Goal: Obtain resource: Download file/media

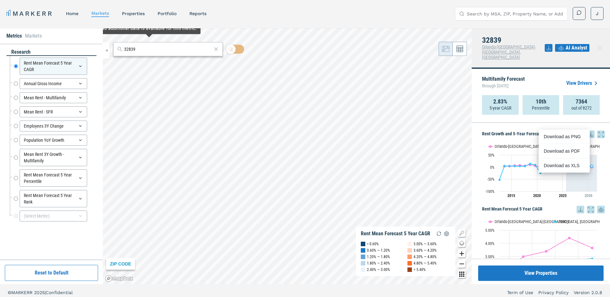
click at [147, 51] on input "32839" at bounding box center [168, 49] width 88 height 7
paste input "340"
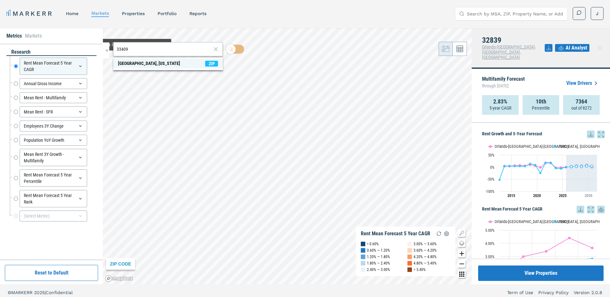
click at [120, 66] on div "[GEOGRAPHIC_DATA], [US_STATE]" at bounding box center [149, 63] width 62 height 7
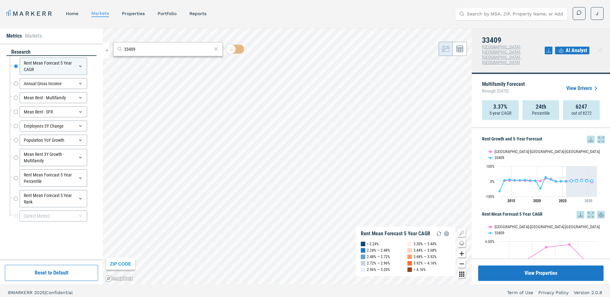
click at [587, 136] on icon at bounding box center [591, 140] width 8 height 8
click at [559, 174] on div "Download as XLS" at bounding box center [562, 171] width 37 height 6
click at [147, 49] on input "33409" at bounding box center [168, 49] width 88 height 7
paste input "805"
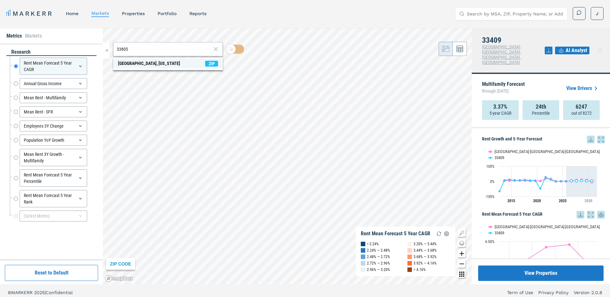
click at [125, 63] on div "[GEOGRAPHIC_DATA], [US_STATE]" at bounding box center [149, 63] width 62 height 7
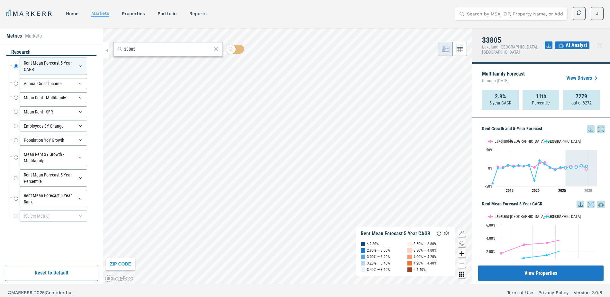
click at [587, 125] on icon at bounding box center [591, 129] width 8 height 8
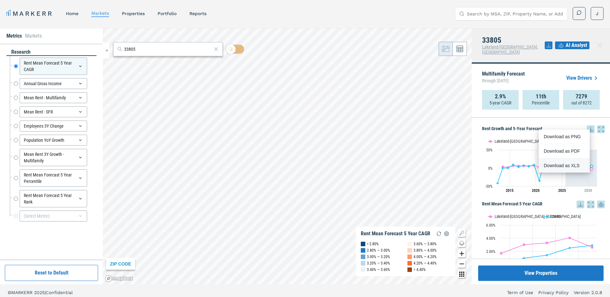
click at [567, 170] on div "Download as XLS" at bounding box center [563, 165] width 51 height 14
click at [141, 50] on input "33805" at bounding box center [168, 49] width 88 height 7
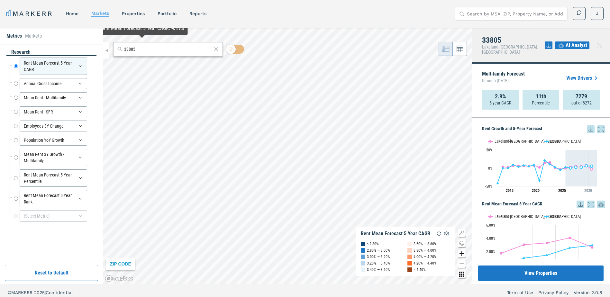
click at [141, 50] on input "33805" at bounding box center [168, 49] width 88 height 7
paste input "28211"
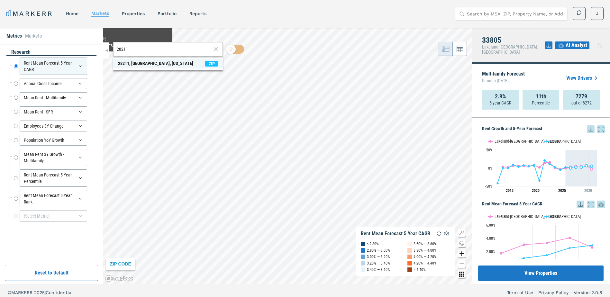
click at [126, 66] on div "28211, [GEOGRAPHIC_DATA], [US_STATE]" at bounding box center [155, 63] width 75 height 7
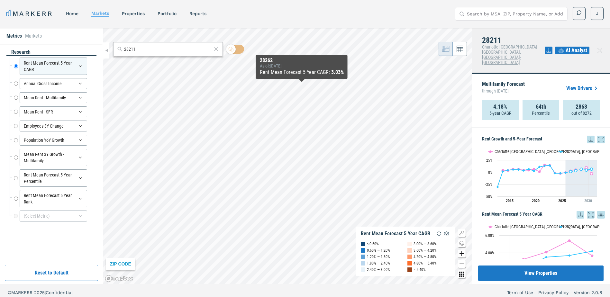
click at [587, 136] on icon at bounding box center [591, 140] width 8 height 8
click at [575, 168] on div "Download as XLS" at bounding box center [562, 165] width 37 height 6
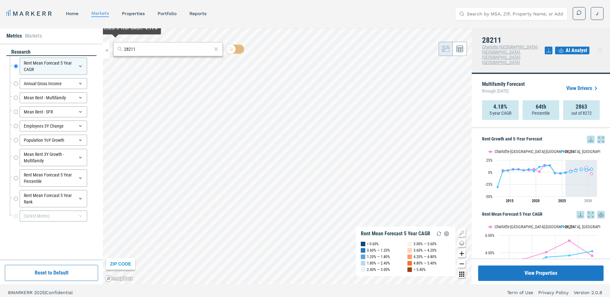
click at [138, 48] on input "28211" at bounding box center [168, 49] width 88 height 7
paste input "7"
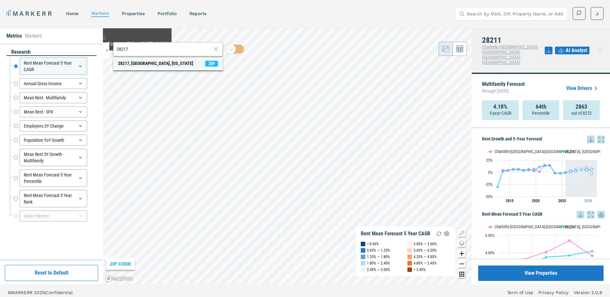
type input "28217"
click at [125, 63] on div "28217, [GEOGRAPHIC_DATA], [US_STATE]" at bounding box center [155, 63] width 75 height 7
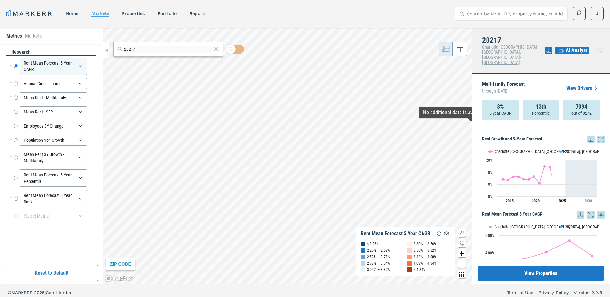
click at [588, 137] on icon at bounding box center [590, 139] width 4 height 4
click at [572, 169] on div "Download as XLS" at bounding box center [563, 165] width 51 height 14
